Goal: Task Accomplishment & Management: Use online tool/utility

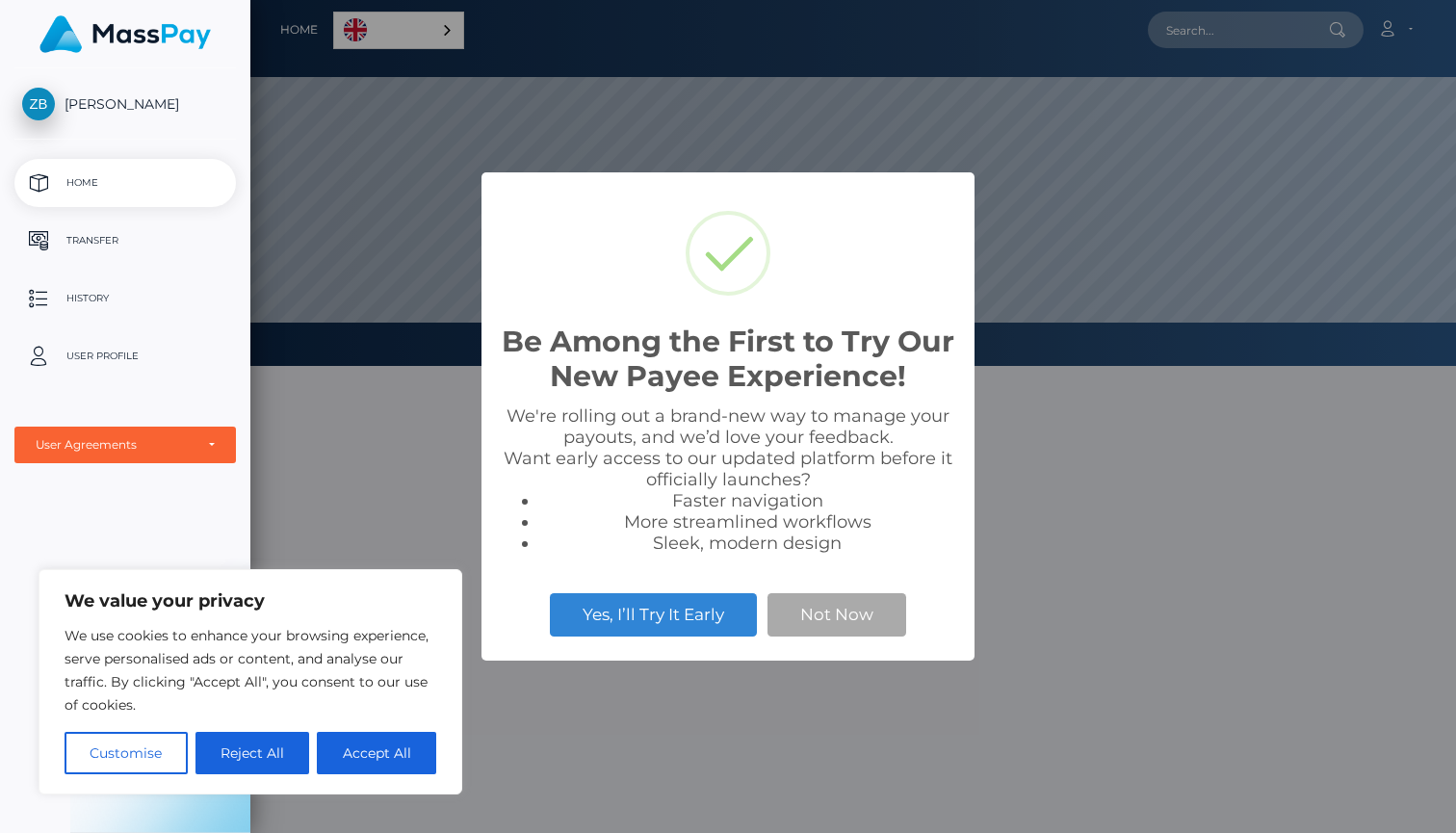
scroll to position [366, 1205]
click at [809, 617] on button "Not Now" at bounding box center [836, 614] width 138 height 43
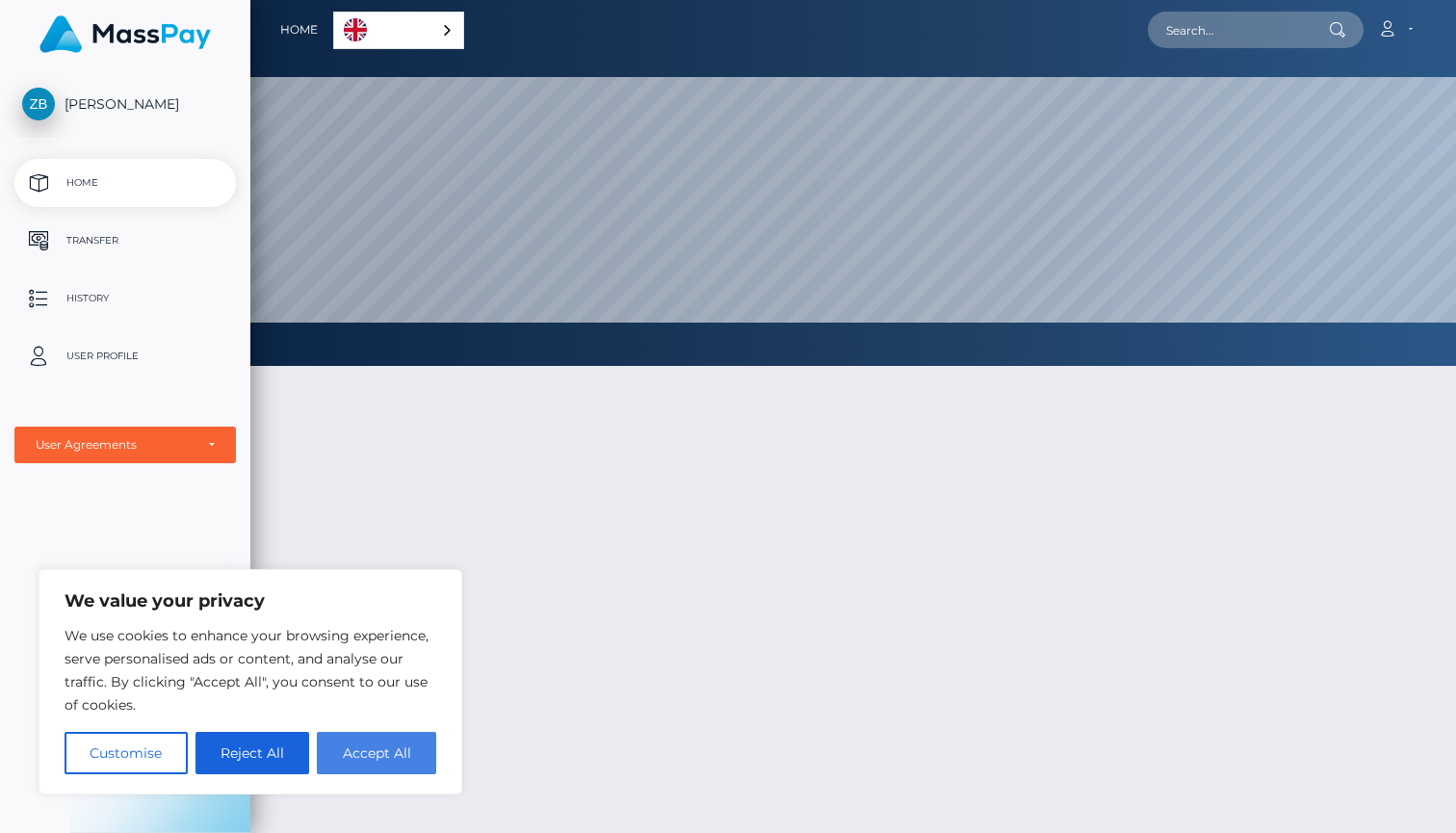
click at [352, 752] on button "Accept All" at bounding box center [376, 754] width 119 height 43
checkbox input "true"
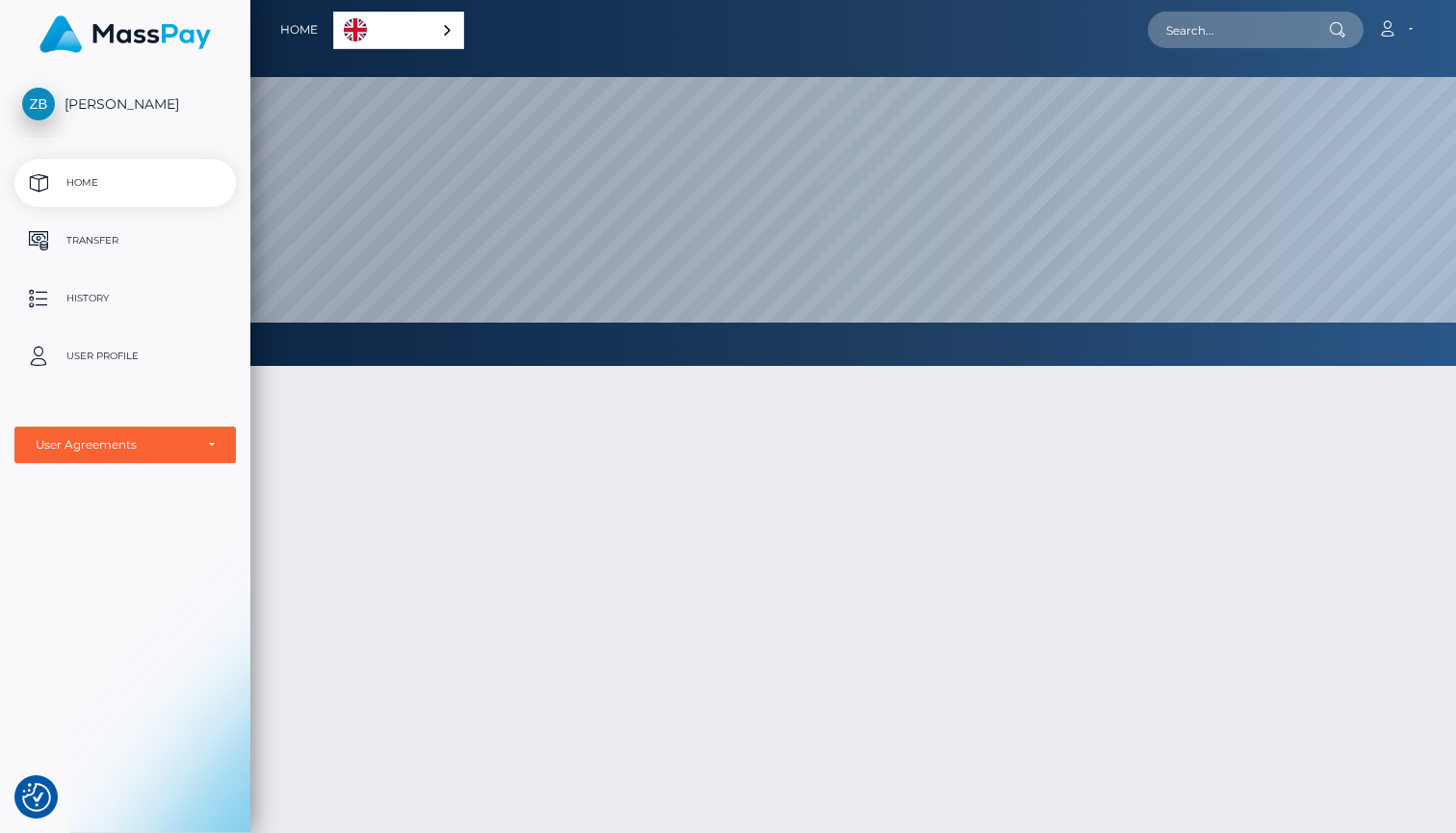
click at [390, 28] on link "English" at bounding box center [398, 30] width 129 height 36
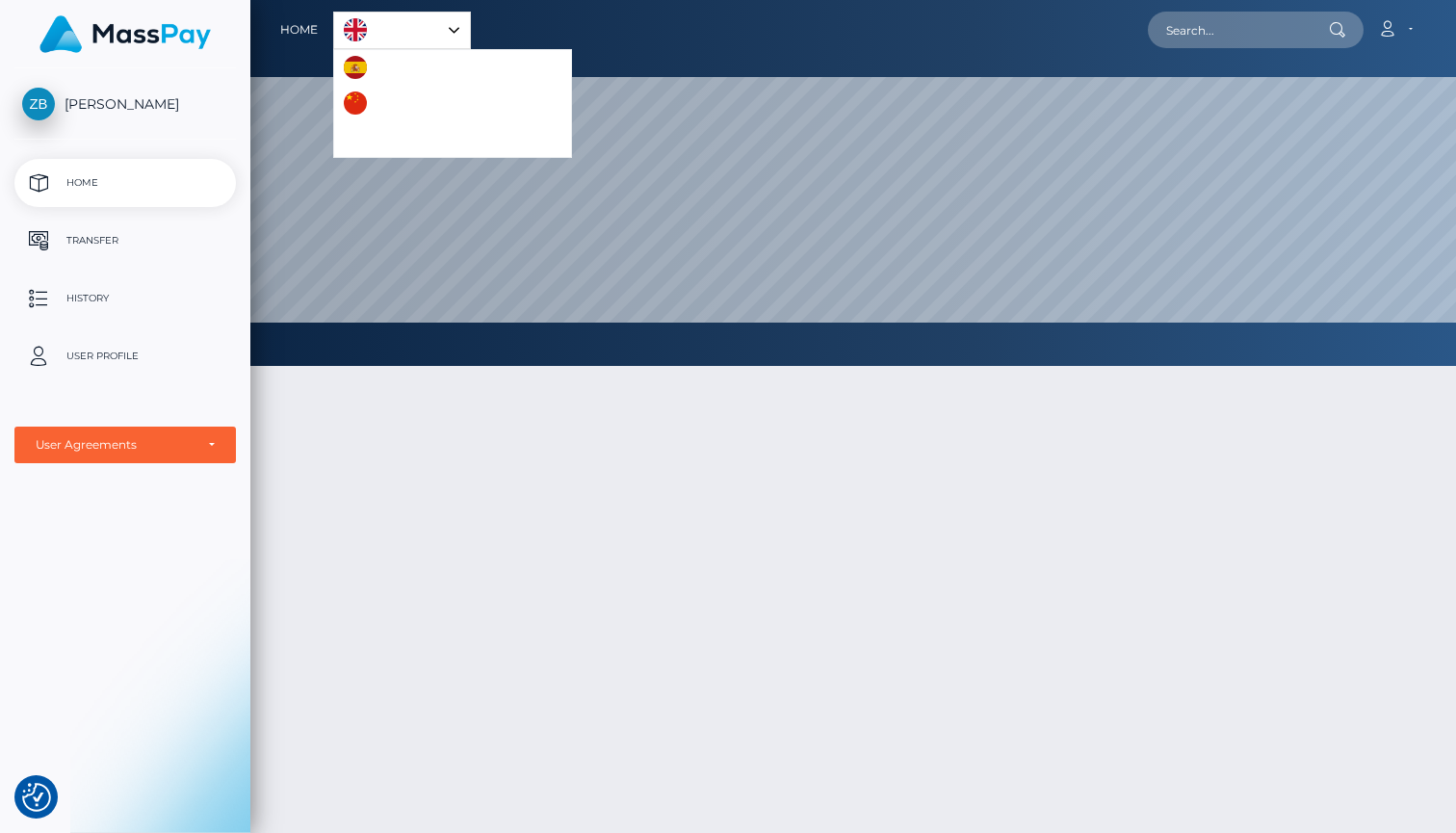
scroll to position [0, 0]
click at [375, 446] on div at bounding box center [853, 694] width 1205 height 715
click at [111, 188] on p "Home" at bounding box center [125, 183] width 206 height 29
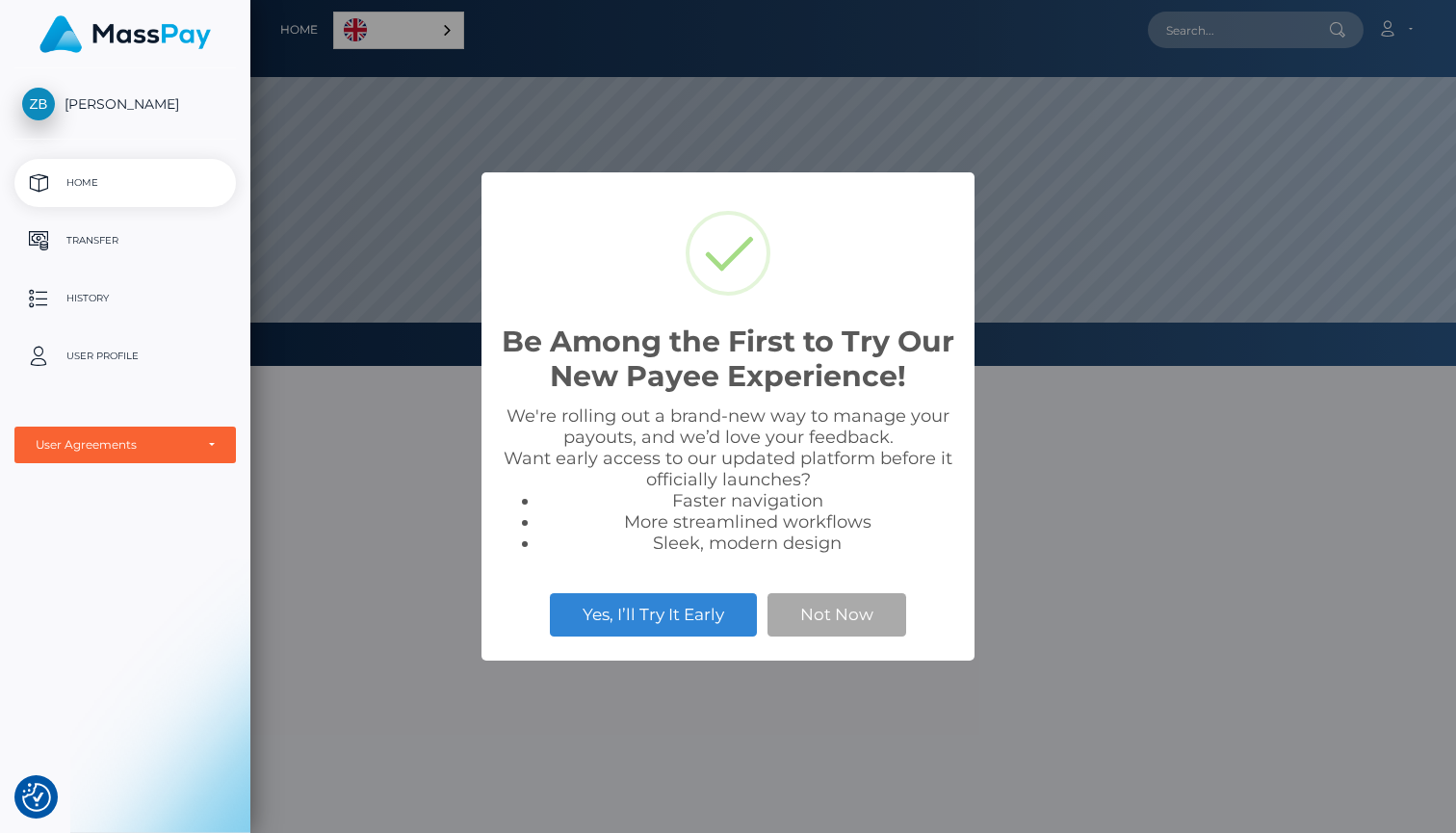
scroll to position [366, 1205]
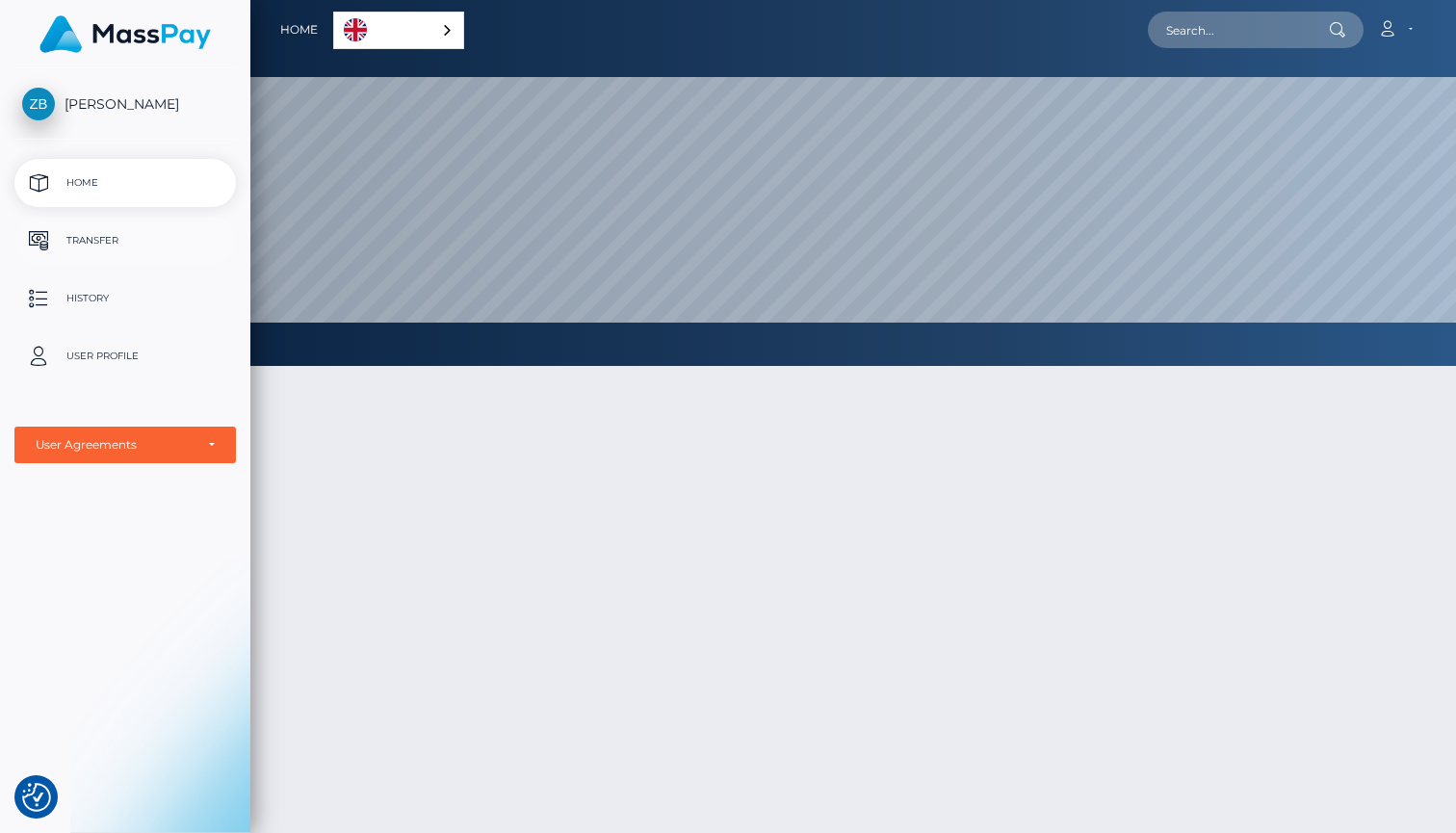
click at [90, 247] on p "Transfer" at bounding box center [125, 241] width 206 height 29
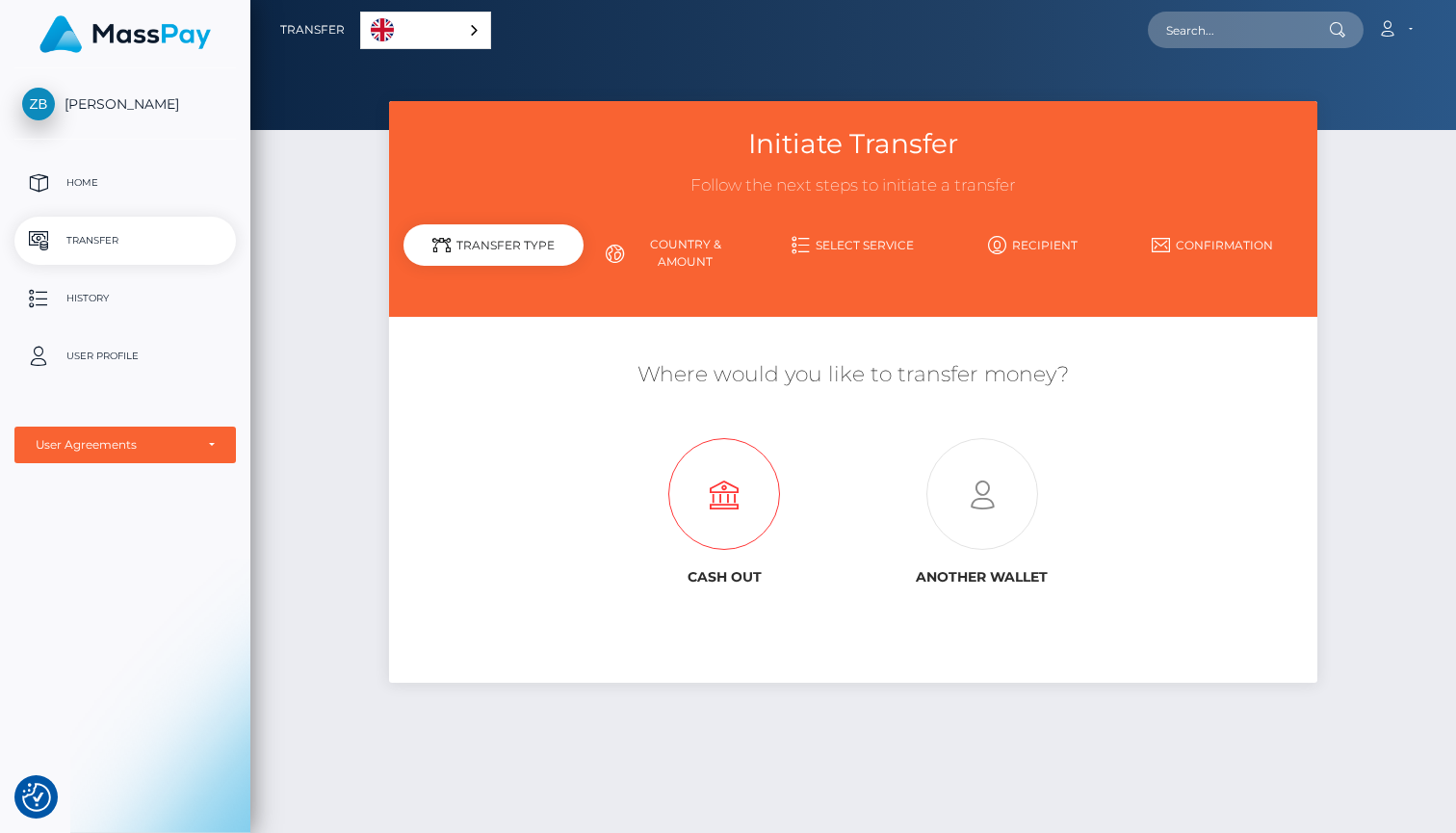
click at [749, 503] on icon at bounding box center [724, 494] width 258 height 111
